Goal: Task Accomplishment & Management: Manage account settings

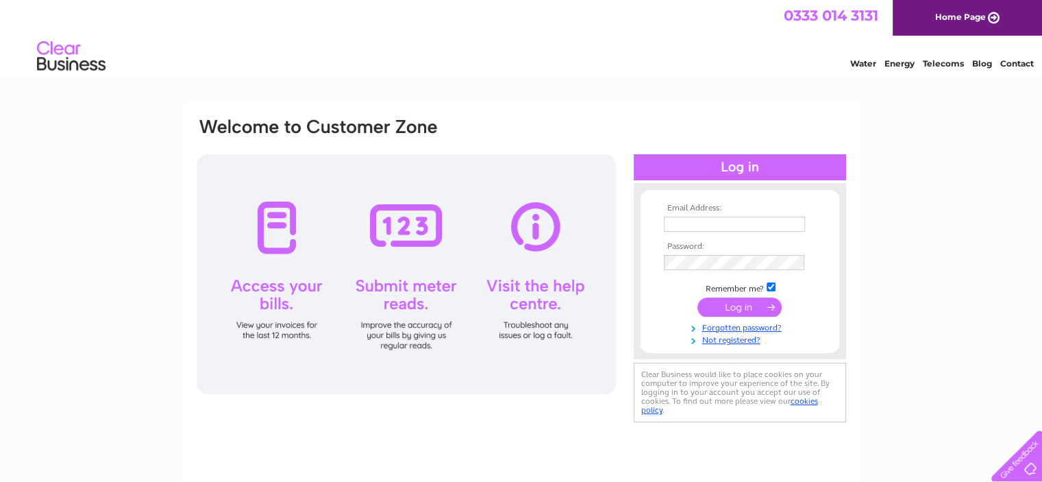
type input "kirkburtongaragesltd@live.co.uk"
click at [746, 307] on input "submit" at bounding box center [740, 306] width 84 height 19
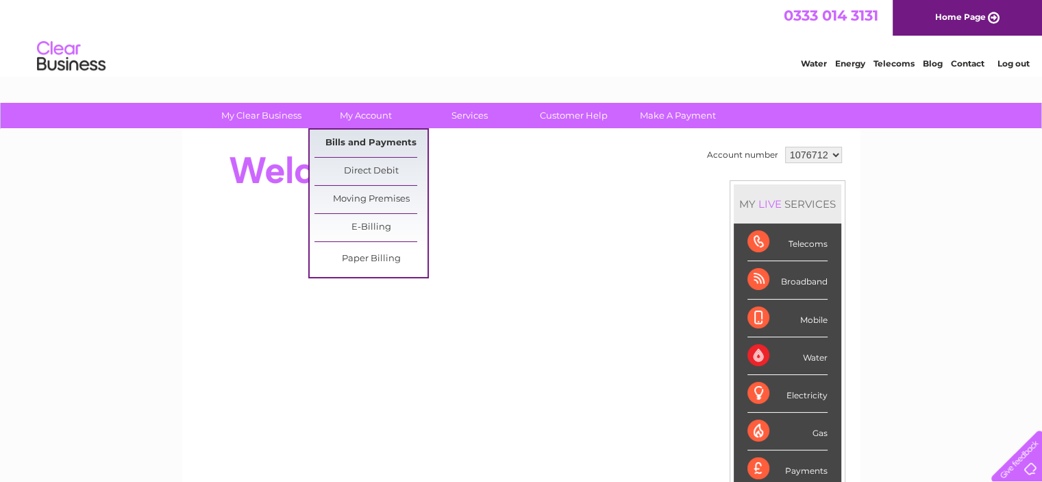
click at [369, 145] on link "Bills and Payments" at bounding box center [371, 143] width 113 height 27
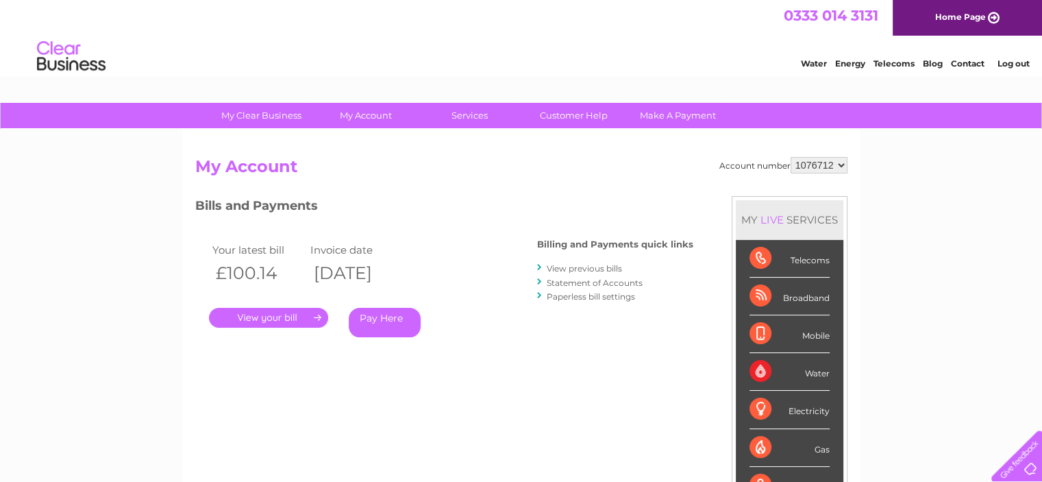
click at [316, 313] on link "." at bounding box center [268, 318] width 119 height 20
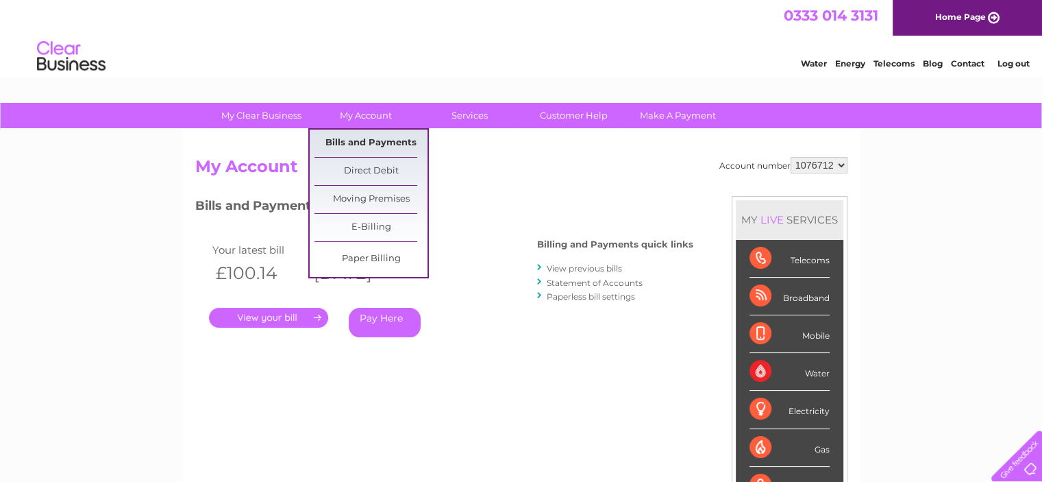
click at [364, 143] on link "Bills and Payments" at bounding box center [371, 143] width 113 height 27
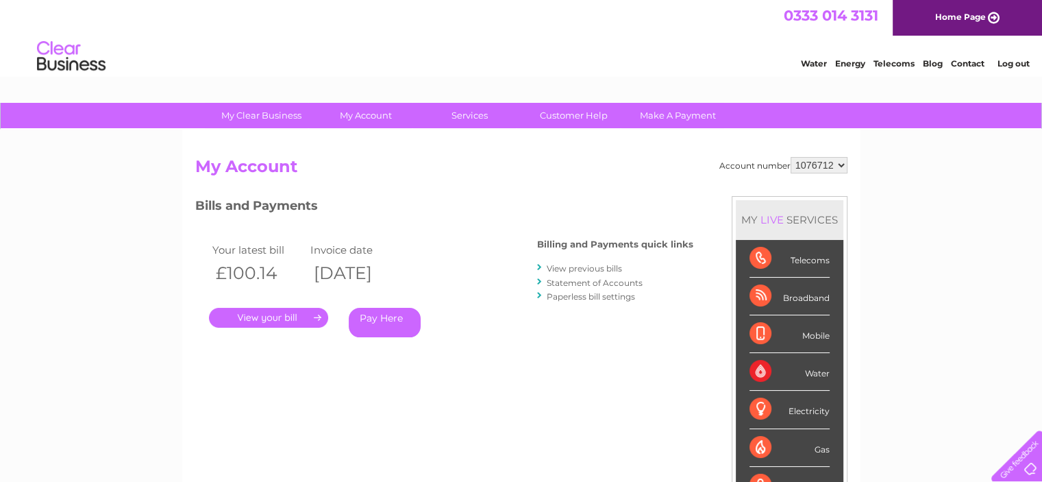
click at [574, 269] on link "View previous bills" at bounding box center [584, 268] width 75 height 10
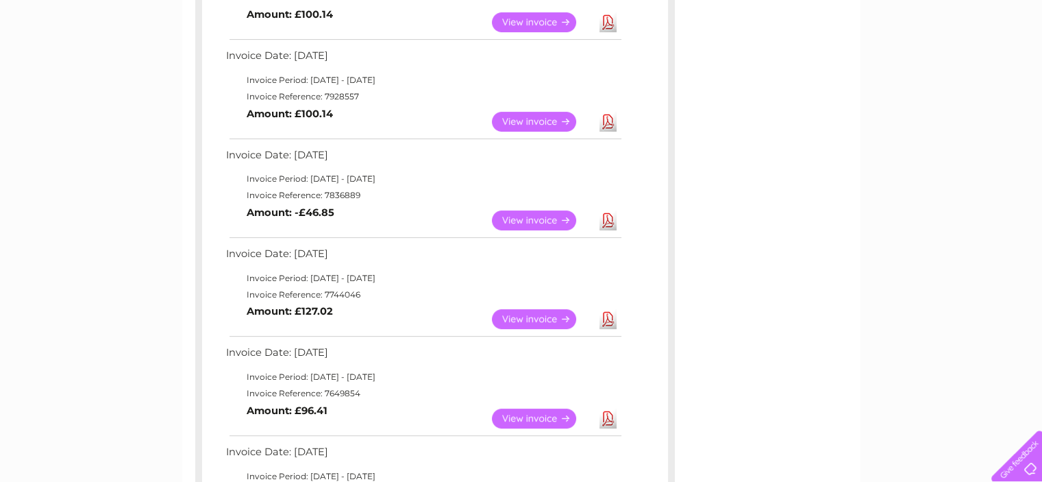
scroll to position [411, 0]
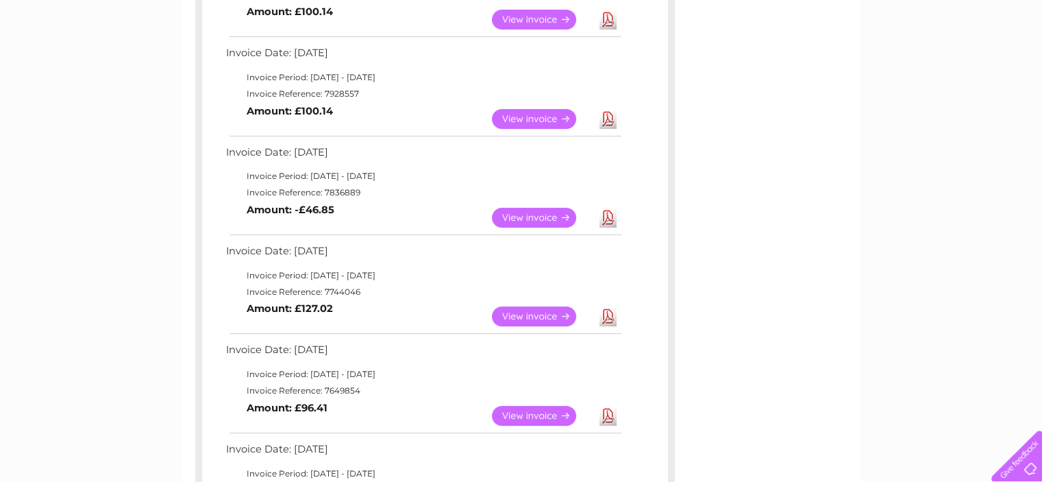
click at [548, 211] on link "View" at bounding box center [542, 218] width 101 height 20
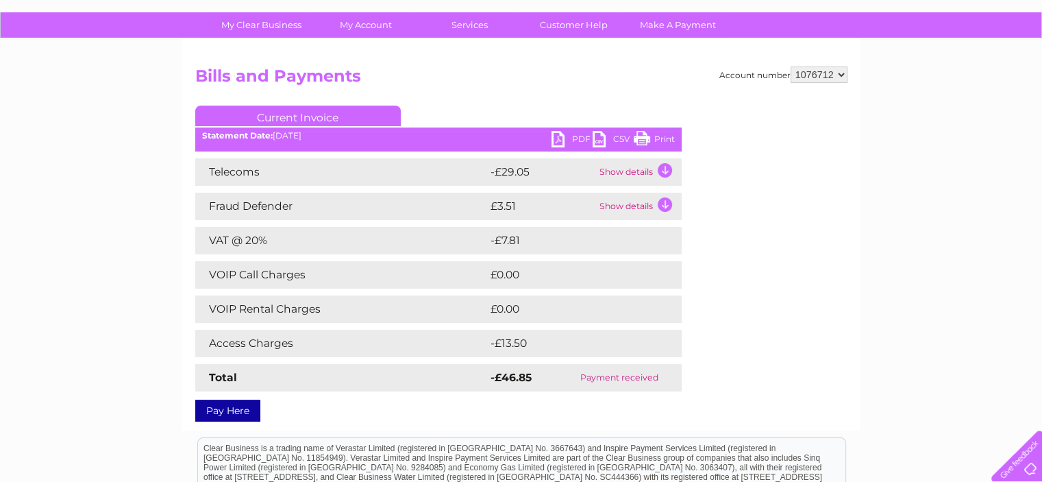
scroll to position [69, 0]
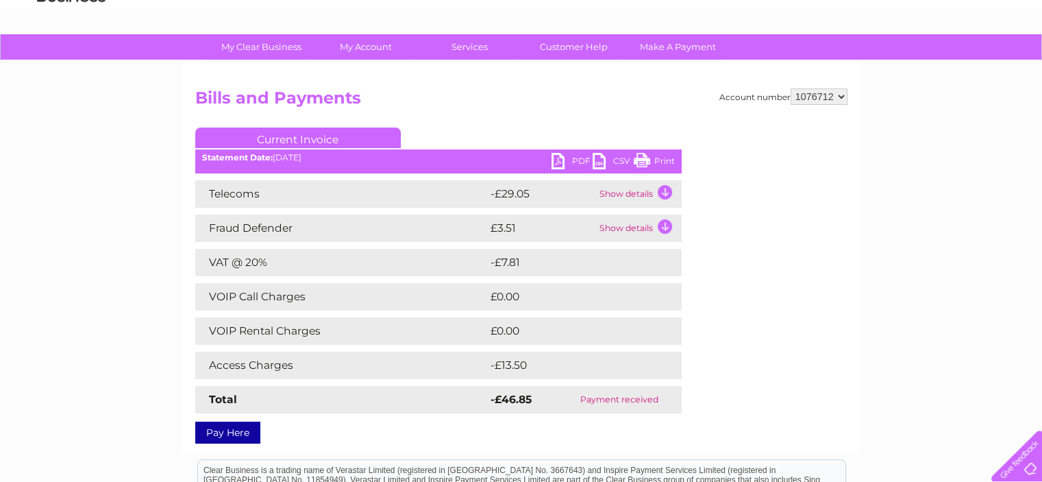
click at [235, 433] on link "Pay Here" at bounding box center [227, 432] width 65 height 22
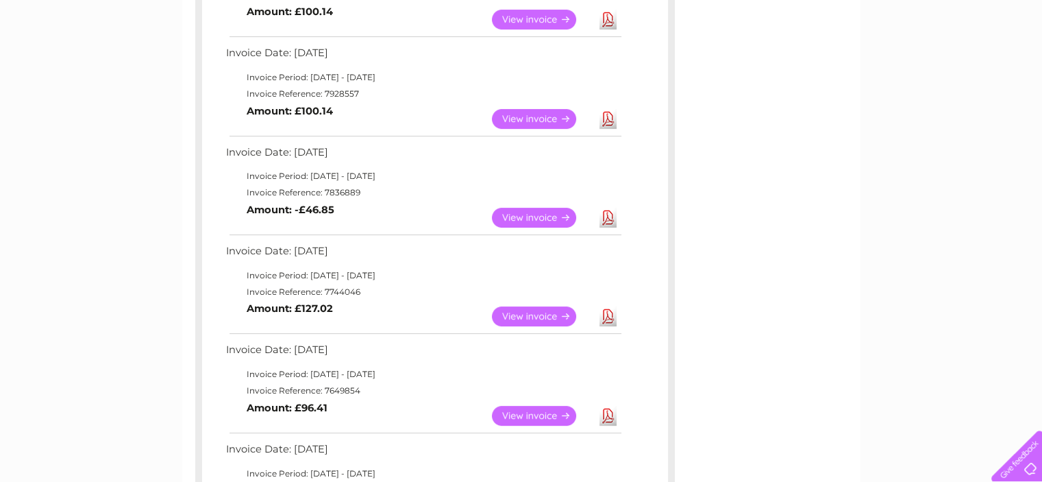
click at [528, 212] on link "View" at bounding box center [542, 218] width 101 height 20
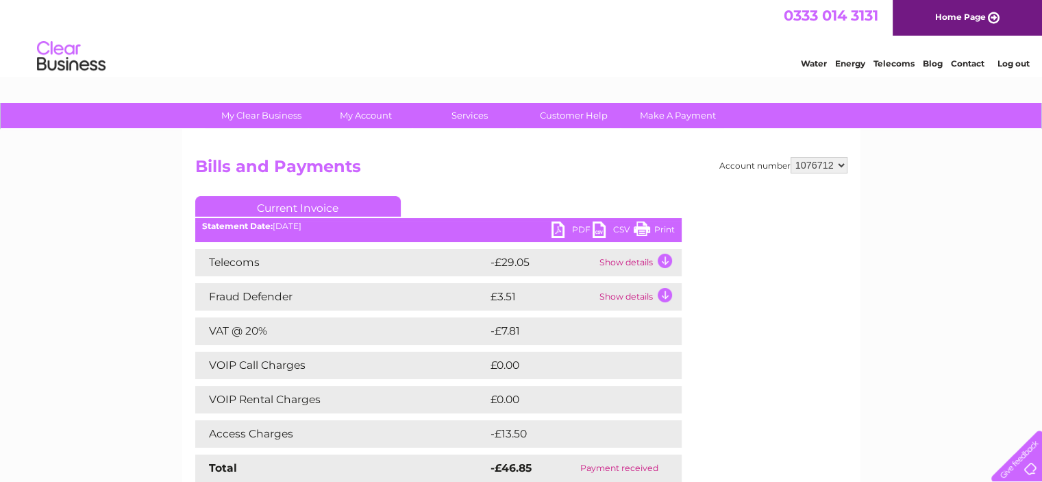
click at [655, 227] on link "Print" at bounding box center [654, 231] width 41 height 20
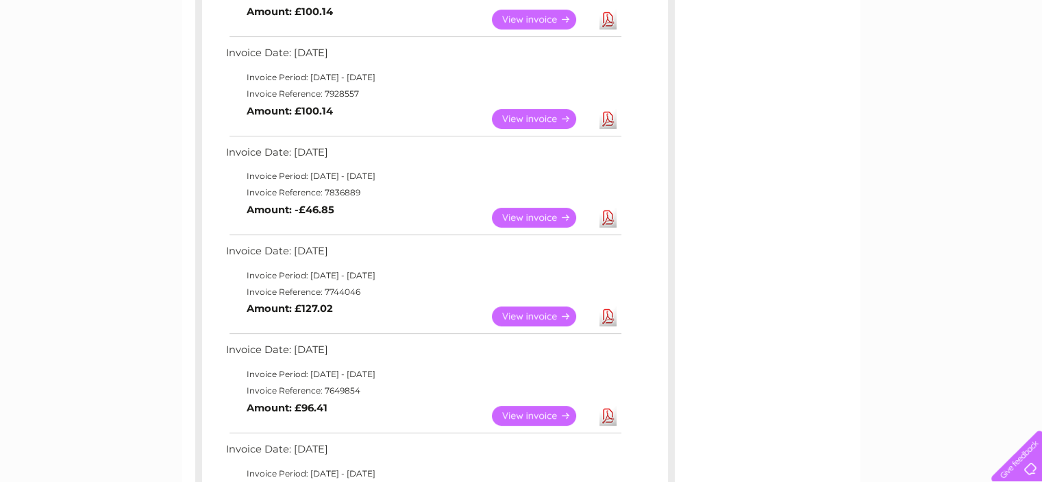
click at [528, 121] on link "View" at bounding box center [542, 119] width 101 height 20
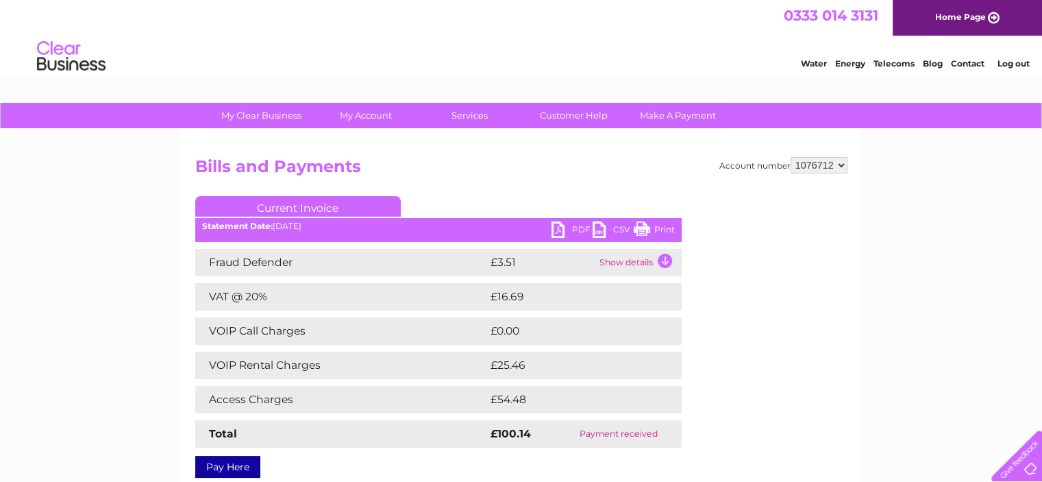
click at [652, 225] on link "Print" at bounding box center [654, 231] width 41 height 20
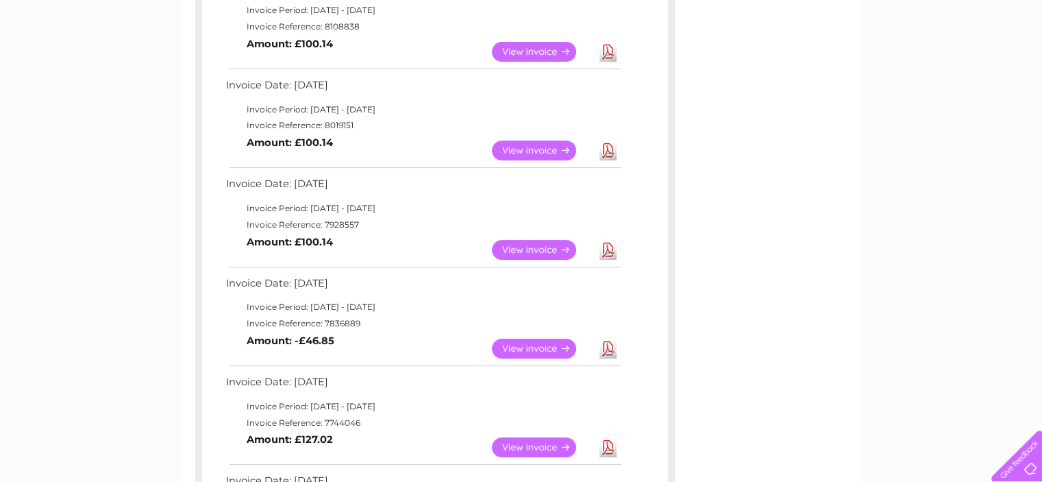
scroll to position [274, 0]
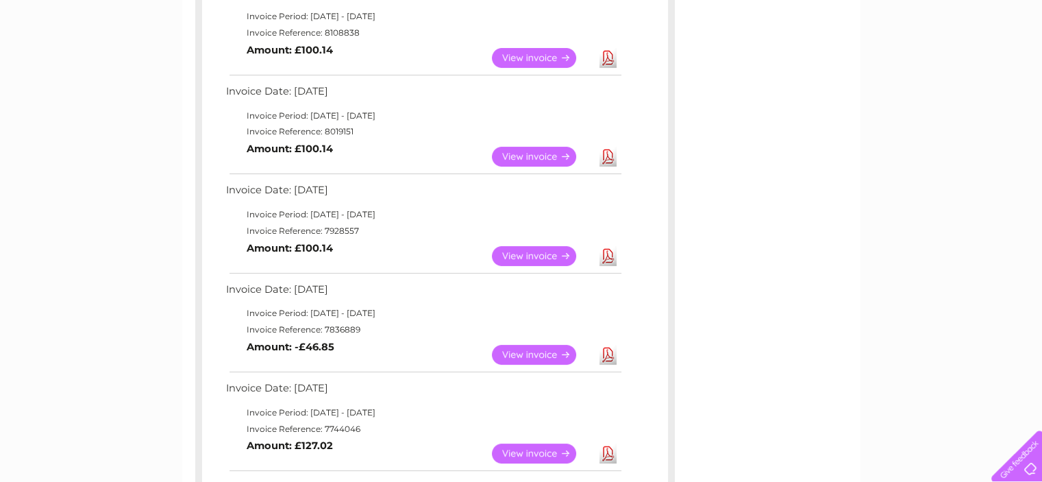
click at [529, 153] on link "View" at bounding box center [542, 157] width 101 height 20
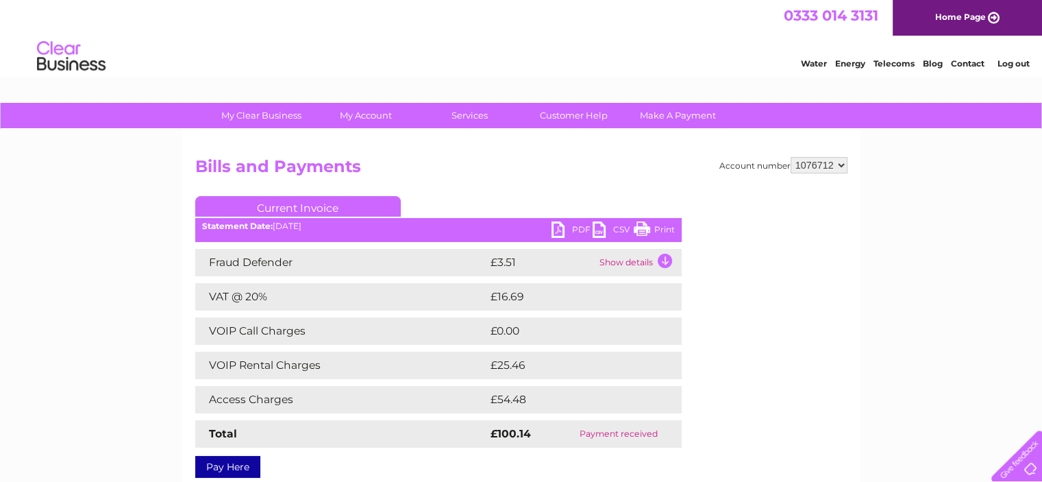
click at [657, 221] on ul "Current Invoice" at bounding box center [438, 208] width 487 height 25
click at [657, 228] on link "Print" at bounding box center [654, 231] width 41 height 20
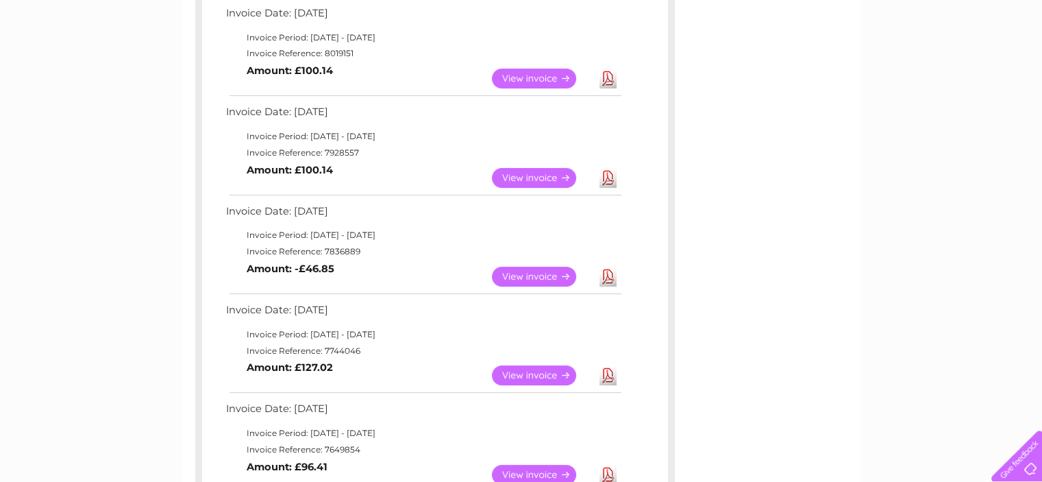
scroll to position [206, 0]
